Goal: Transaction & Acquisition: Purchase product/service

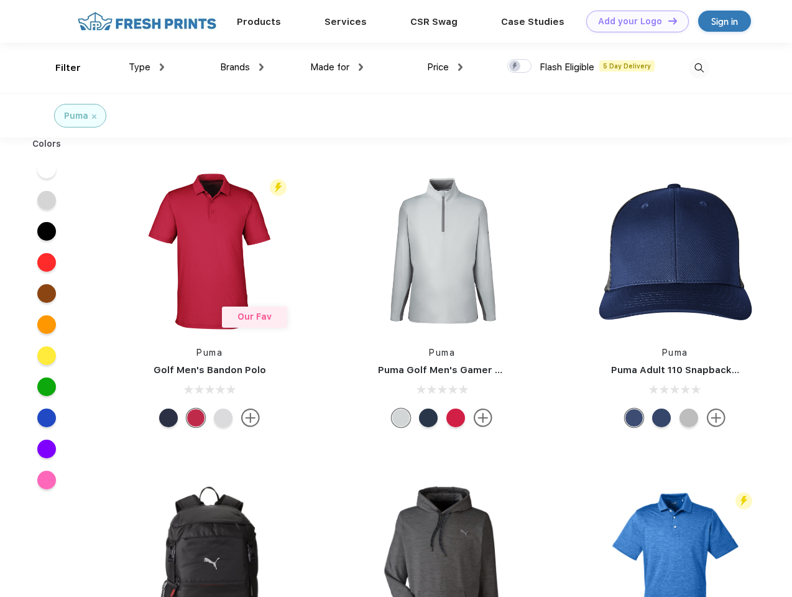
scroll to position [1, 0]
click at [633, 21] on link "Add your Logo Design Tool" at bounding box center [637, 22] width 103 height 22
click at [0, 0] on div "Design Tool" at bounding box center [0, 0] width 0 height 0
click at [667, 21] on link "Add your Logo Design Tool" at bounding box center [637, 22] width 103 height 22
click at [60, 68] on div "Filter" at bounding box center [67, 68] width 25 height 14
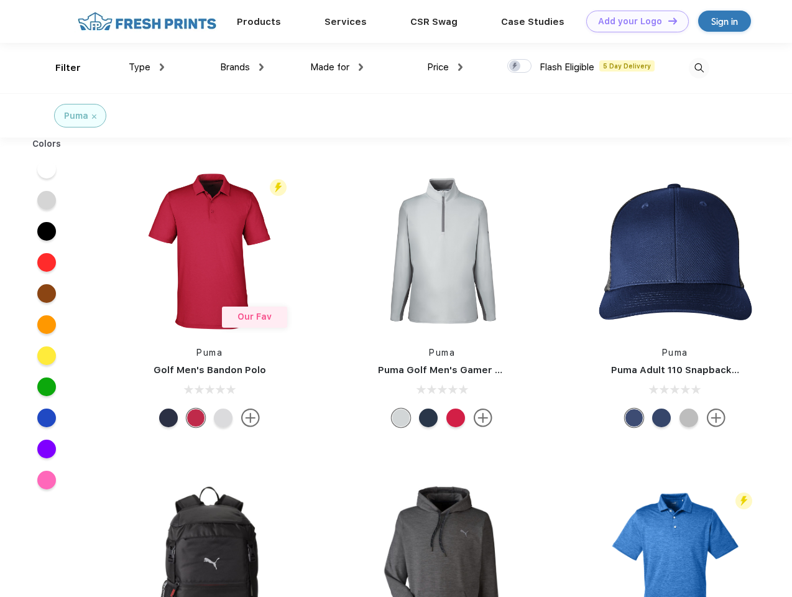
click at [147, 67] on span "Type" at bounding box center [140, 67] width 22 height 11
click at [242, 67] on span "Brands" at bounding box center [235, 67] width 30 height 11
click at [337, 67] on span "Made for" at bounding box center [329, 67] width 39 height 11
click at [445, 67] on span "Price" at bounding box center [438, 67] width 22 height 11
click at [520, 66] on div at bounding box center [519, 66] width 24 height 14
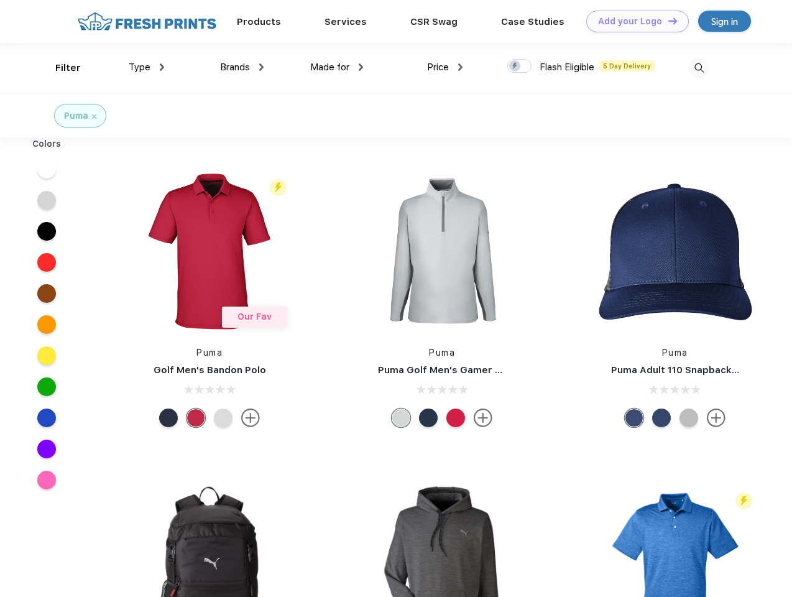
click at [515, 66] on input "checkbox" at bounding box center [511, 62] width 8 height 8
click at [699, 68] on img at bounding box center [699, 68] width 21 height 21
